Goal: Task Accomplishment & Management: Use online tool/utility

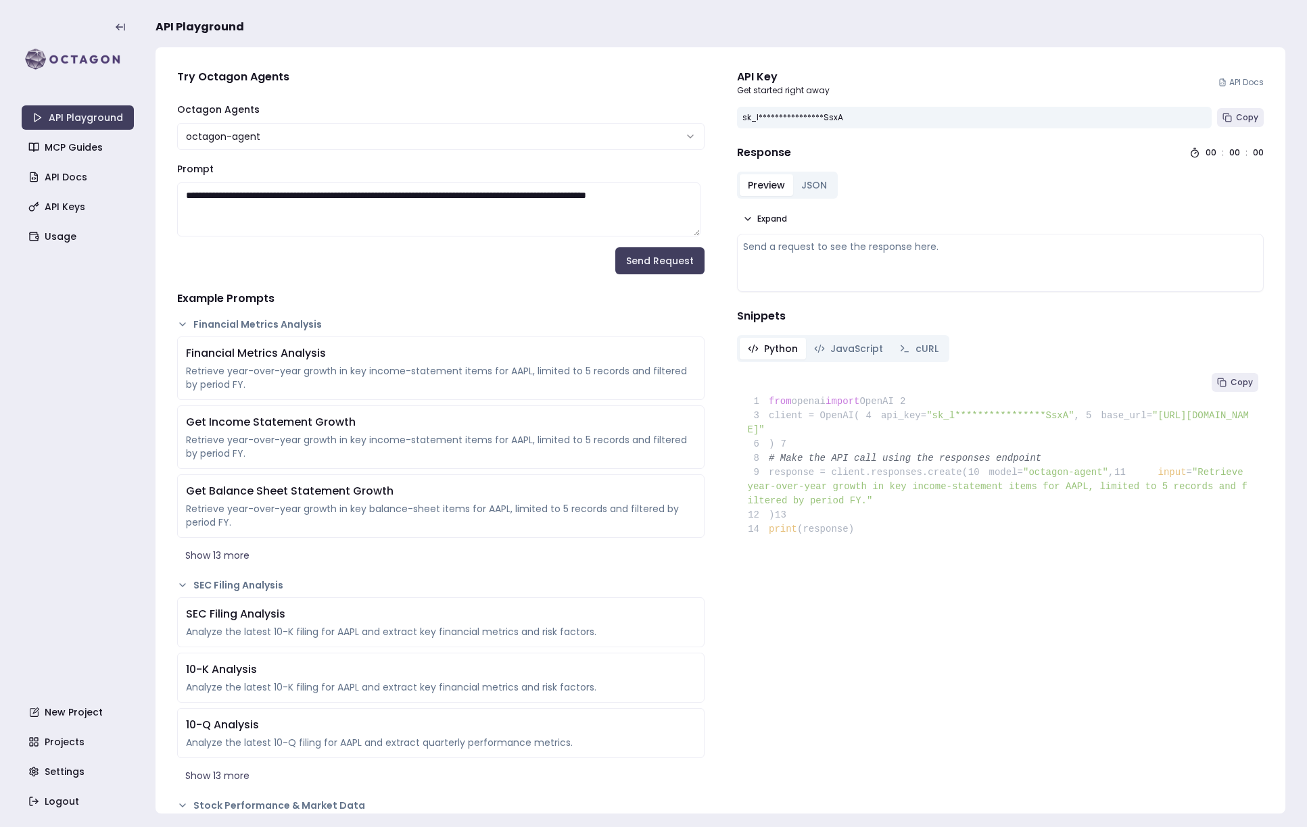
click at [930, 121] on div "**********" at bounding box center [974, 118] width 475 height 22
click at [1236, 117] on span "Copy" at bounding box center [1247, 117] width 22 height 11
click at [1222, 116] on icon at bounding box center [1226, 117] width 9 height 9
click at [1244, 127] on div "**********" at bounding box center [1000, 118] width 527 height 22
click at [1239, 118] on span "Copy" at bounding box center [1247, 117] width 22 height 11
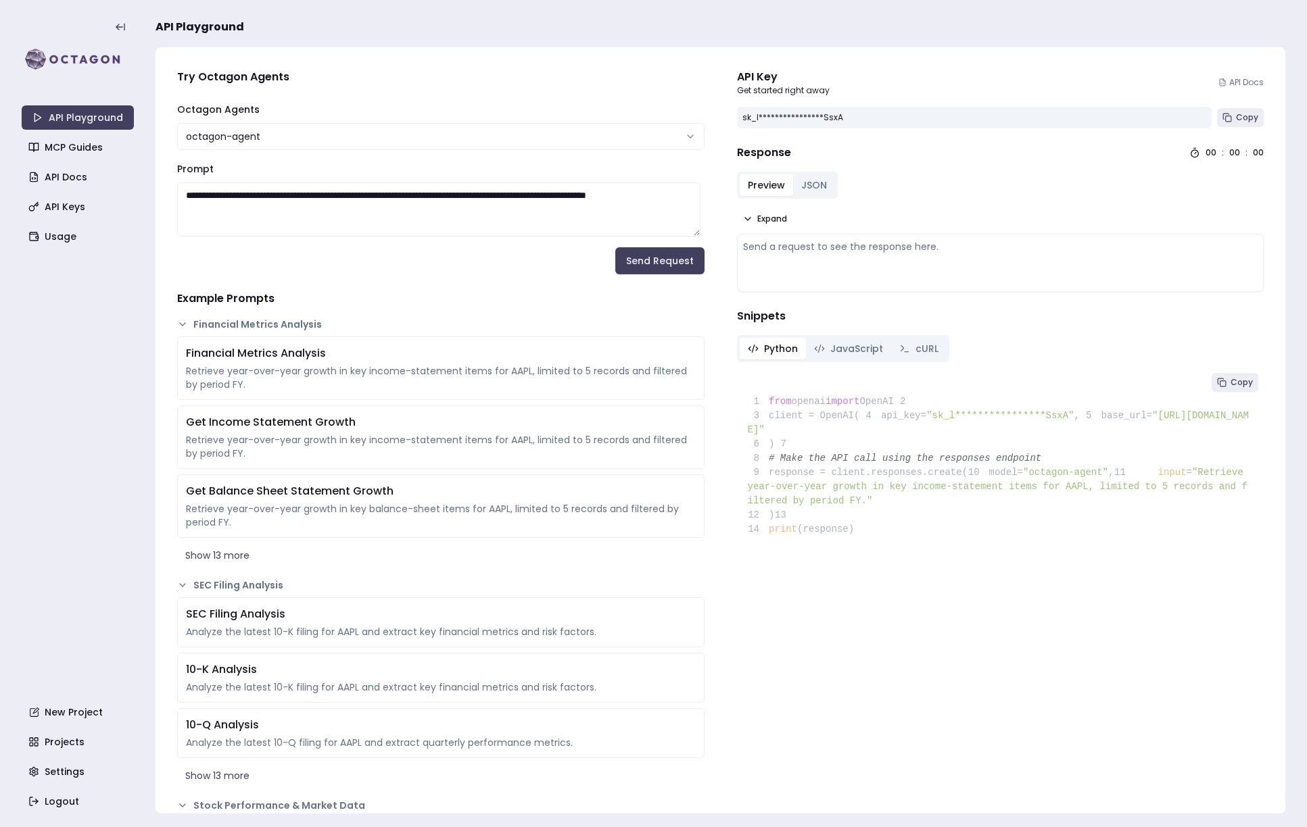
click at [863, 267] on div "Send a request to see the response here." at bounding box center [1000, 263] width 515 height 46
click at [909, 241] on div "Send a request to see the response here." at bounding box center [1000, 247] width 515 height 14
click at [875, 252] on div "Send a request to see the response here." at bounding box center [1000, 247] width 515 height 14
click at [64, 116] on link "API Playground" at bounding box center [78, 117] width 112 height 24
click at [803, 183] on button "JSON" at bounding box center [814, 185] width 42 height 22
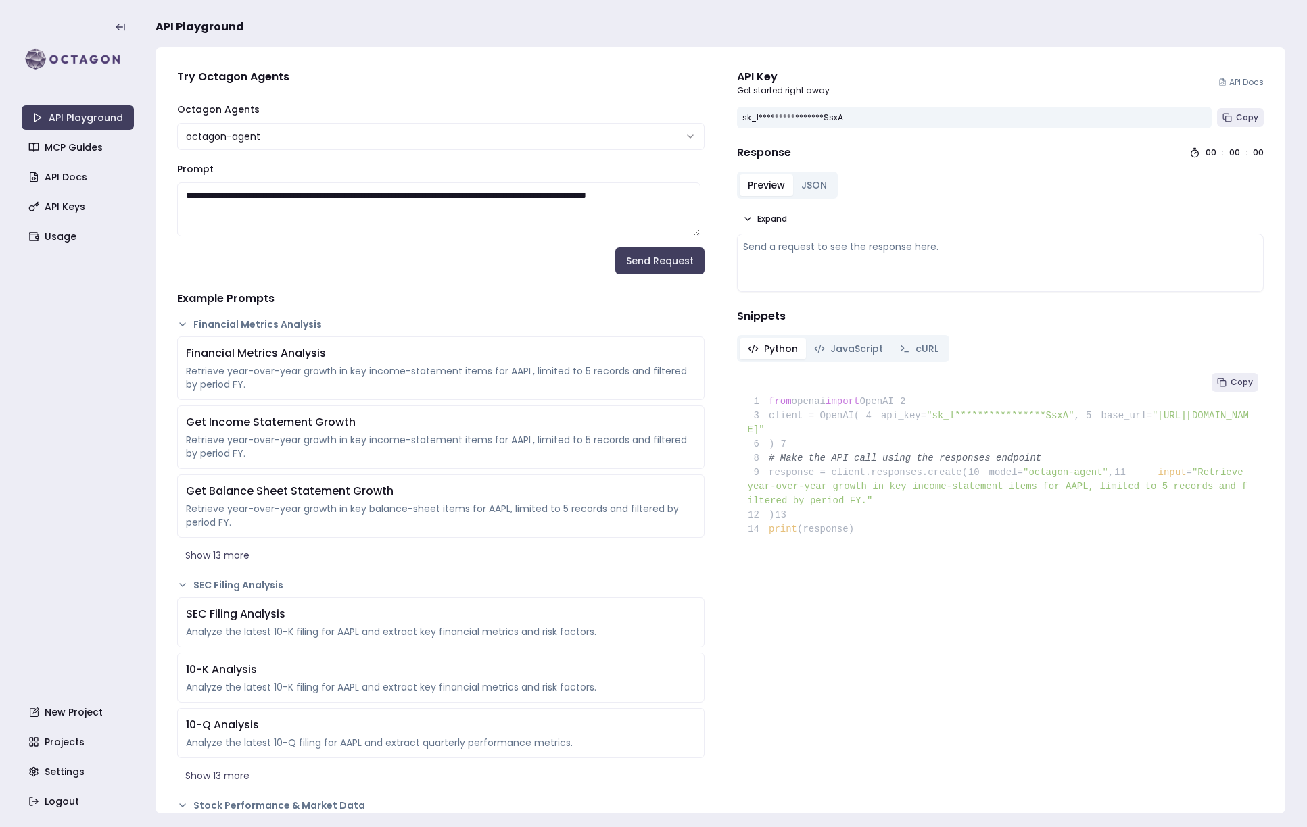
click at [758, 183] on button "Preview" at bounding box center [766, 185] width 53 height 22
click at [758, 218] on span "Expand" at bounding box center [772, 219] width 30 height 11
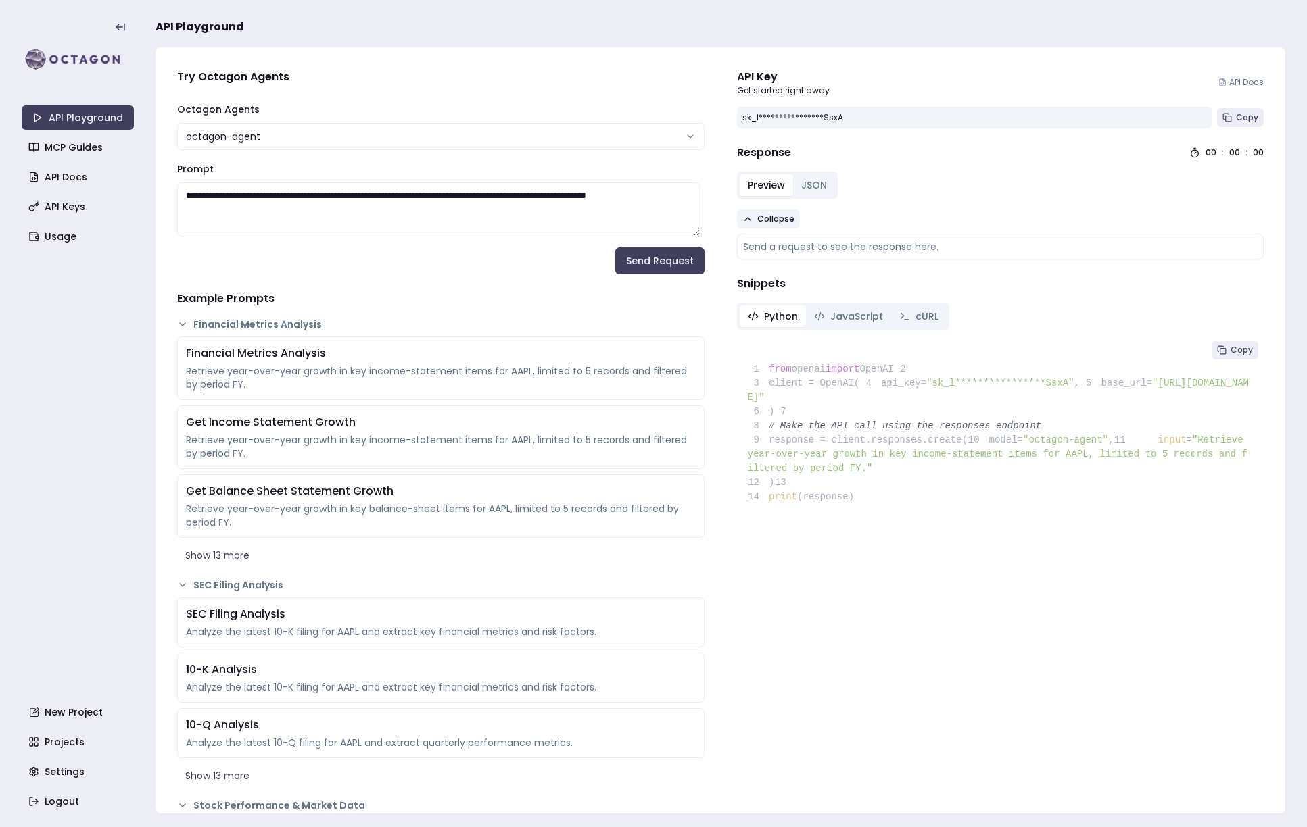
click at [758, 218] on span "Collapse" at bounding box center [775, 219] width 37 height 11
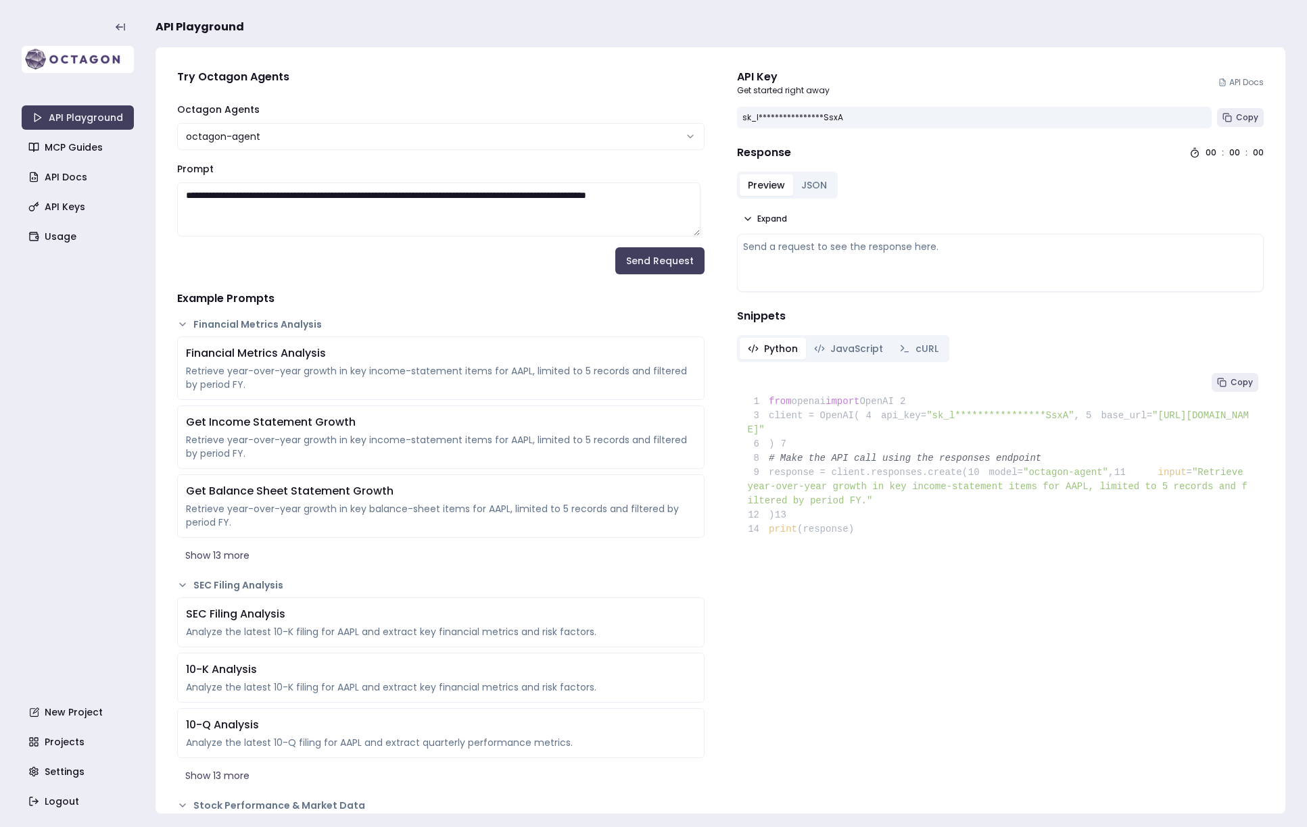
click at [67, 64] on img at bounding box center [78, 59] width 112 height 27
click at [69, 66] on img at bounding box center [78, 59] width 112 height 27
click at [70, 66] on img at bounding box center [78, 59] width 112 height 27
click at [753, 83] on div "API Key" at bounding box center [783, 77] width 93 height 16
click at [110, 35] on button at bounding box center [120, 27] width 27 height 27
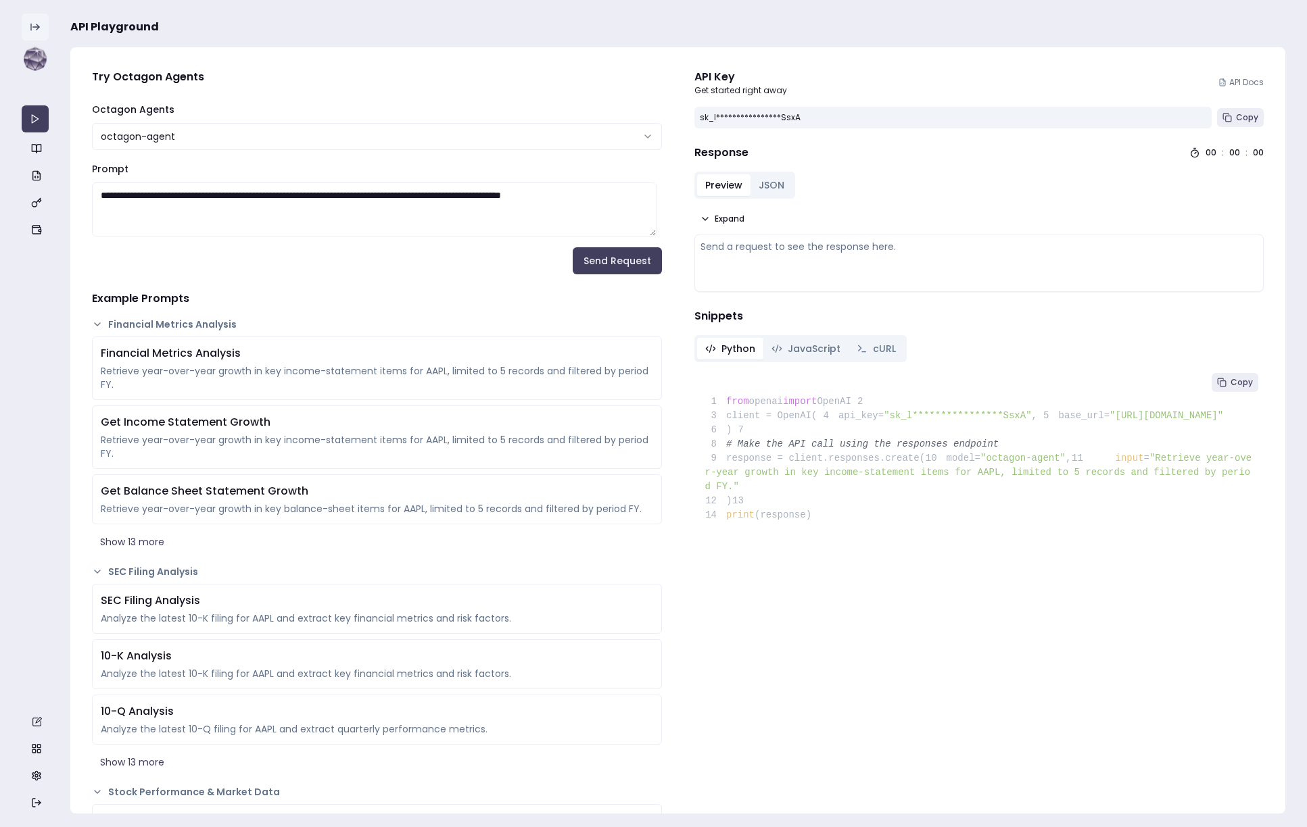
click at [31, 28] on icon at bounding box center [31, 27] width 0 height 6
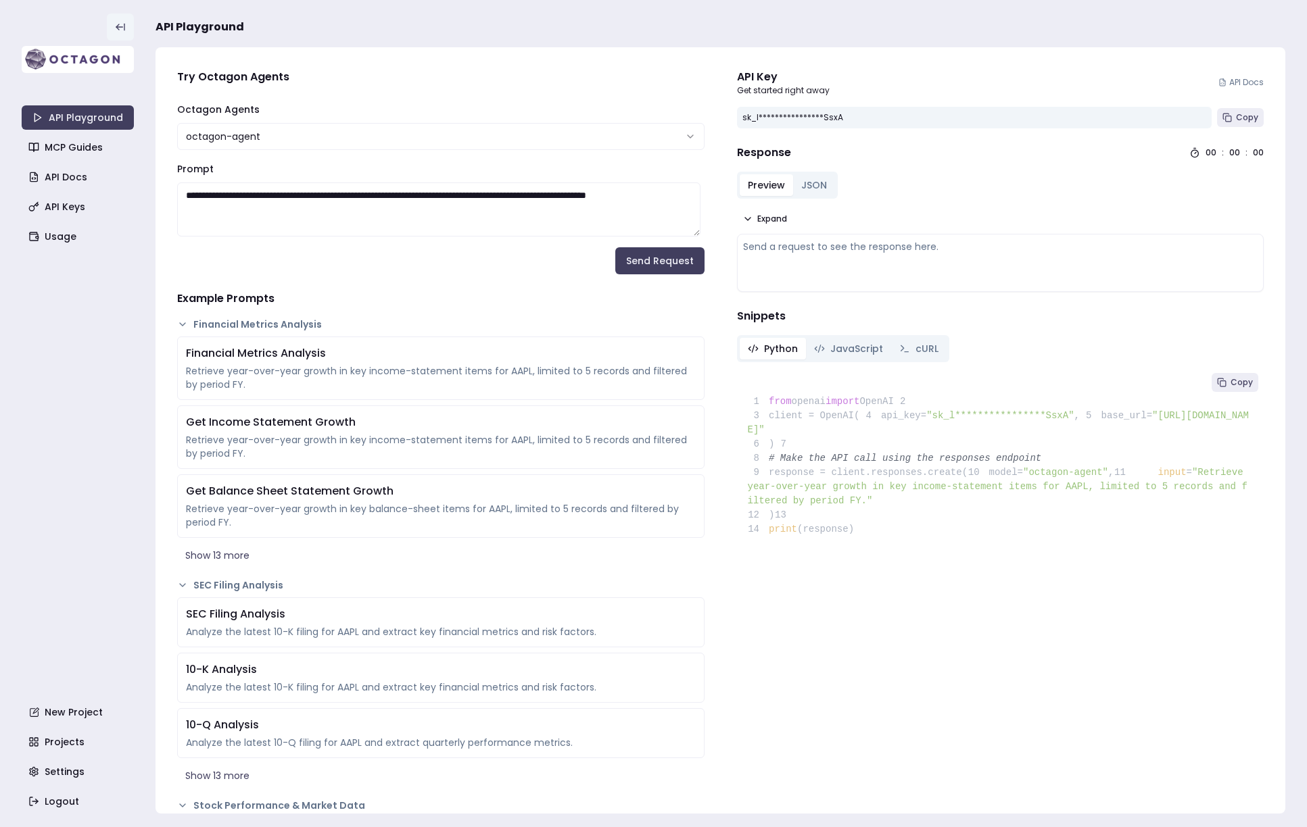
click at [62, 61] on img at bounding box center [78, 59] width 112 height 27
click at [216, 24] on span "API Playground" at bounding box center [199, 27] width 89 height 16
